Goal: Find contact information: Find contact information

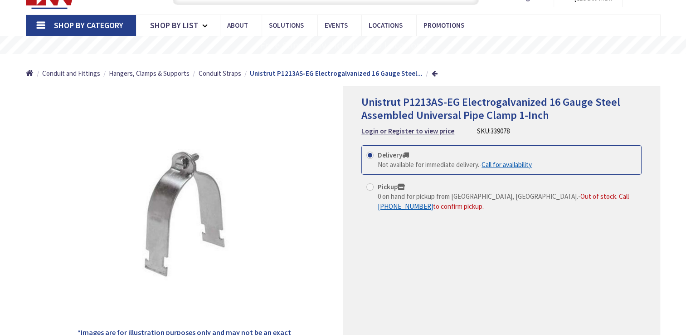
type input "[STREET_ADDRESS]"
click at [372, 185] on span at bounding box center [369, 186] width 7 height 7
click at [372, 185] on input "Pickup 0 on hand for pickup from [GEOGRAPHIC_DATA], [GEOGRAPHIC_DATA]. - Out of…" at bounding box center [372, 187] width 6 height 6
radio input "true"
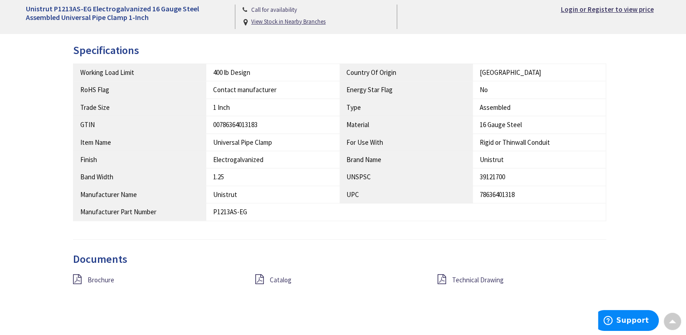
scroll to position [499, 0]
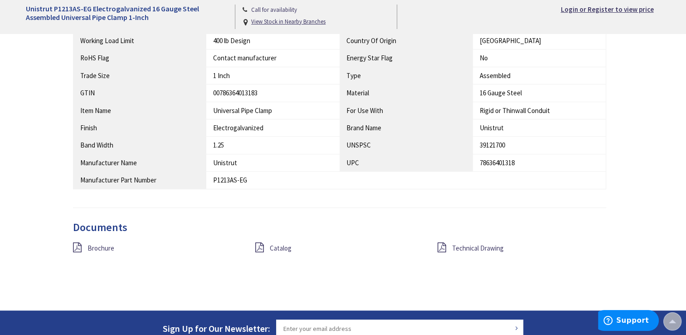
scroll to position [499, 0]
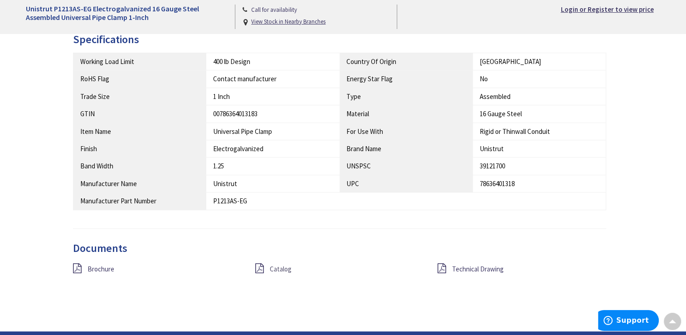
click at [282, 266] on span "Catalog" at bounding box center [281, 268] width 22 height 9
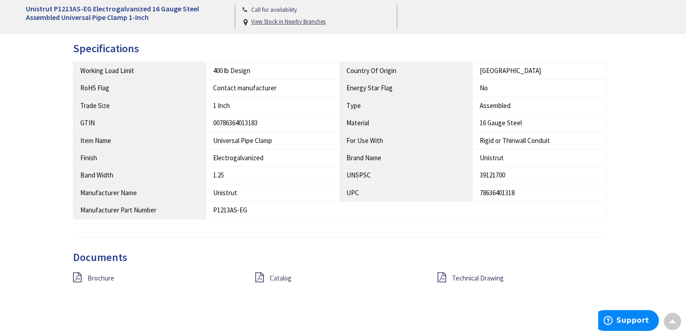
scroll to position [590, 0]
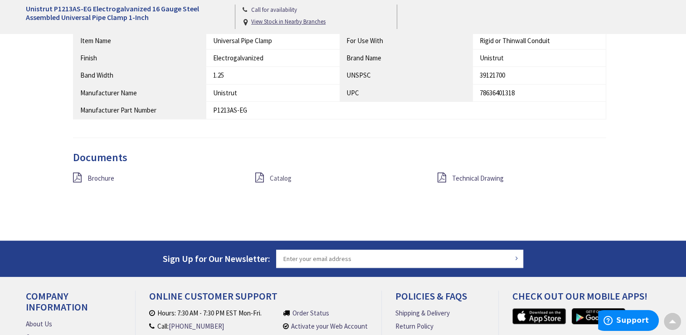
click at [273, 176] on span "Catalog" at bounding box center [281, 178] width 22 height 9
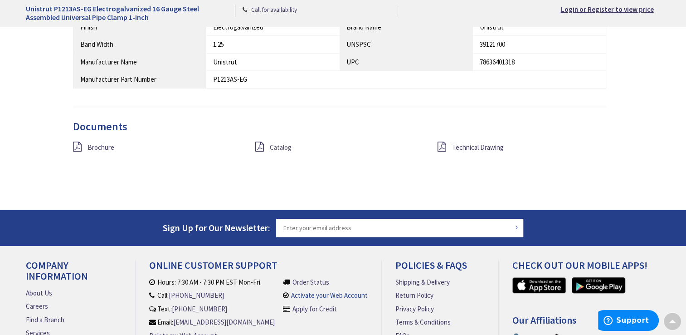
scroll to position [706, 0]
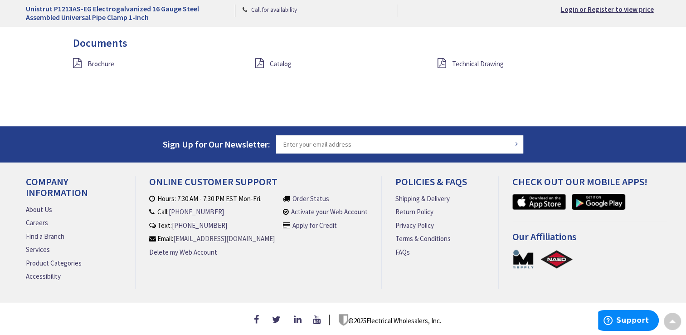
click at [256, 236] on link "[EMAIL_ADDRESS][DOMAIN_NAME]" at bounding box center [224, 239] width 102 height 10
